Goal: Task Accomplishment & Management: Manage account settings

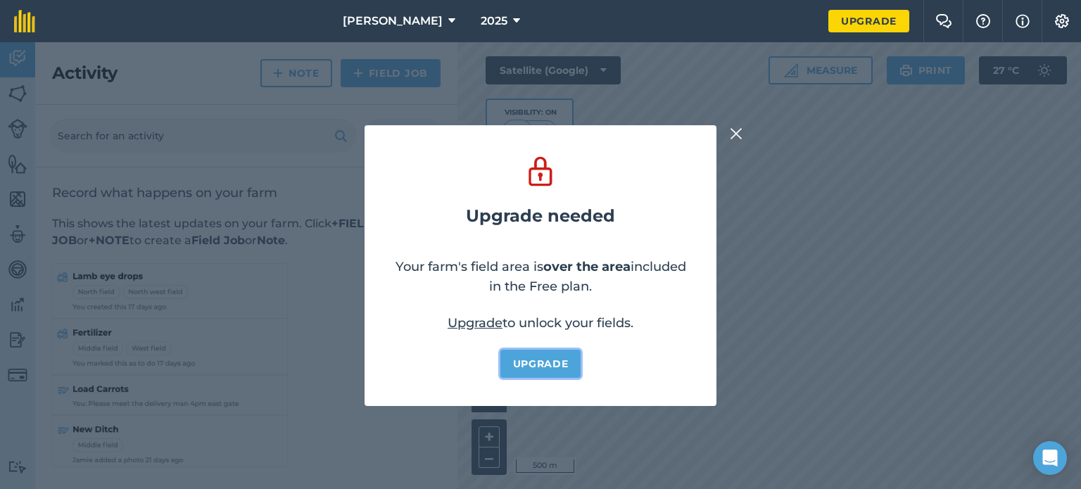
click at [541, 367] on link "Upgrade" at bounding box center [540, 364] width 81 height 28
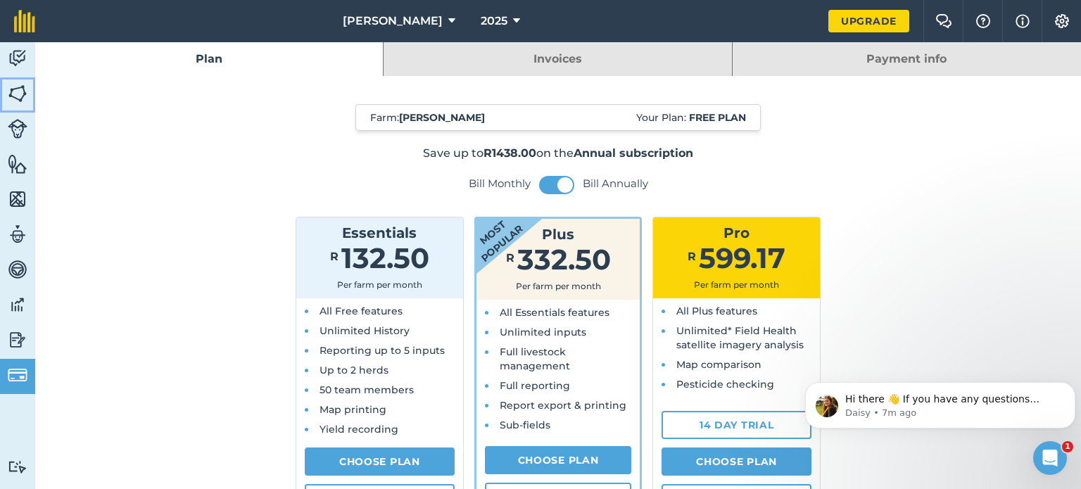
click at [18, 90] on img at bounding box center [18, 93] width 20 height 21
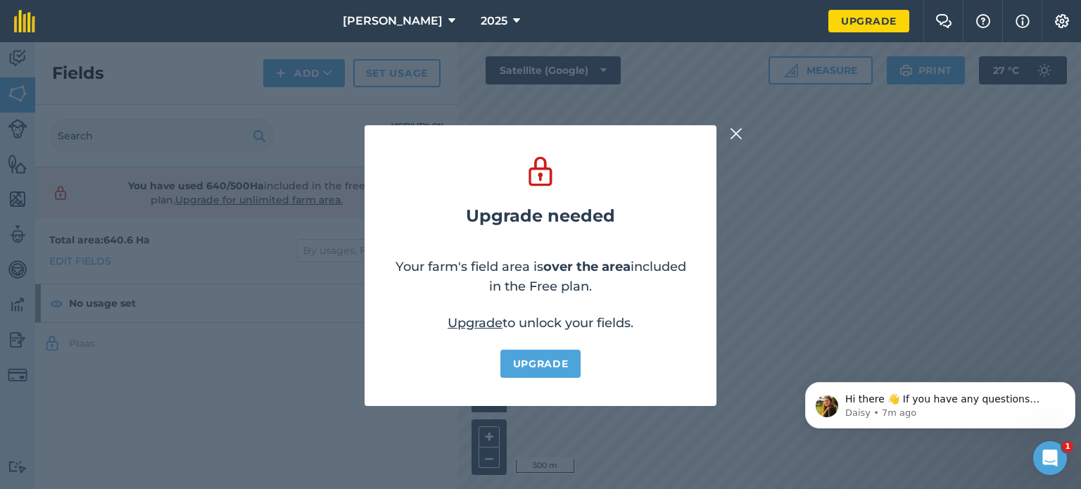
click at [738, 125] on img at bounding box center [736, 133] width 13 height 17
